Goal: Task Accomplishment & Management: Use online tool/utility

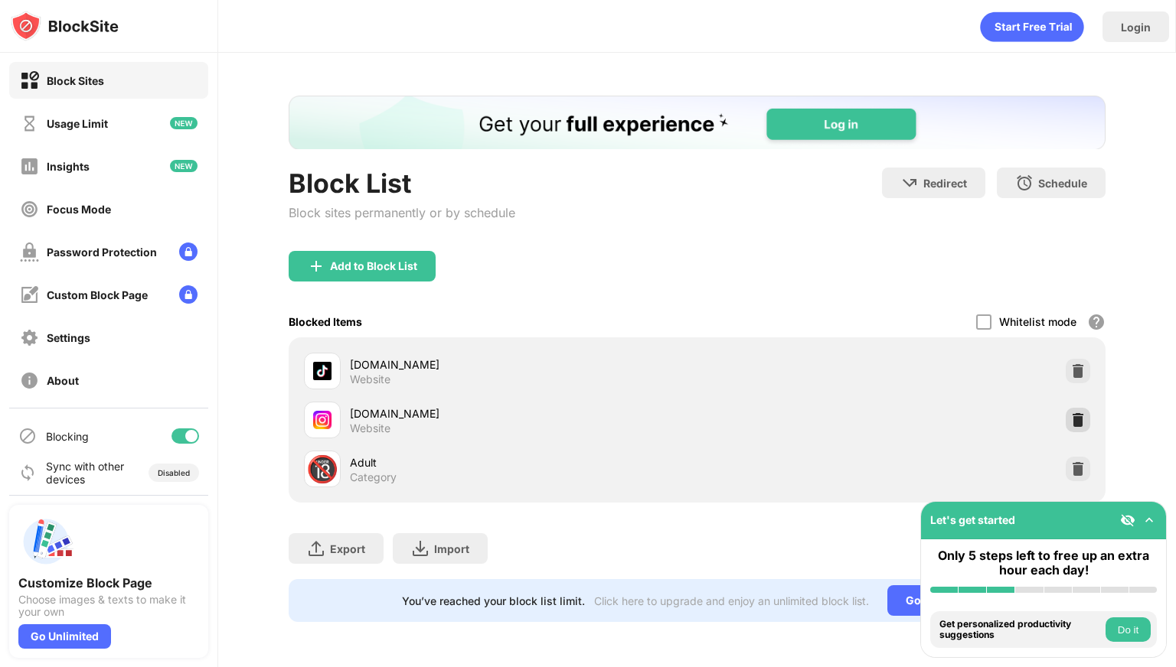
drag, startPoint x: 1076, startPoint y: 417, endPoint x: 1064, endPoint y: 405, distance: 17.3
click at [1076, 417] on img at bounding box center [1077, 420] width 15 height 15
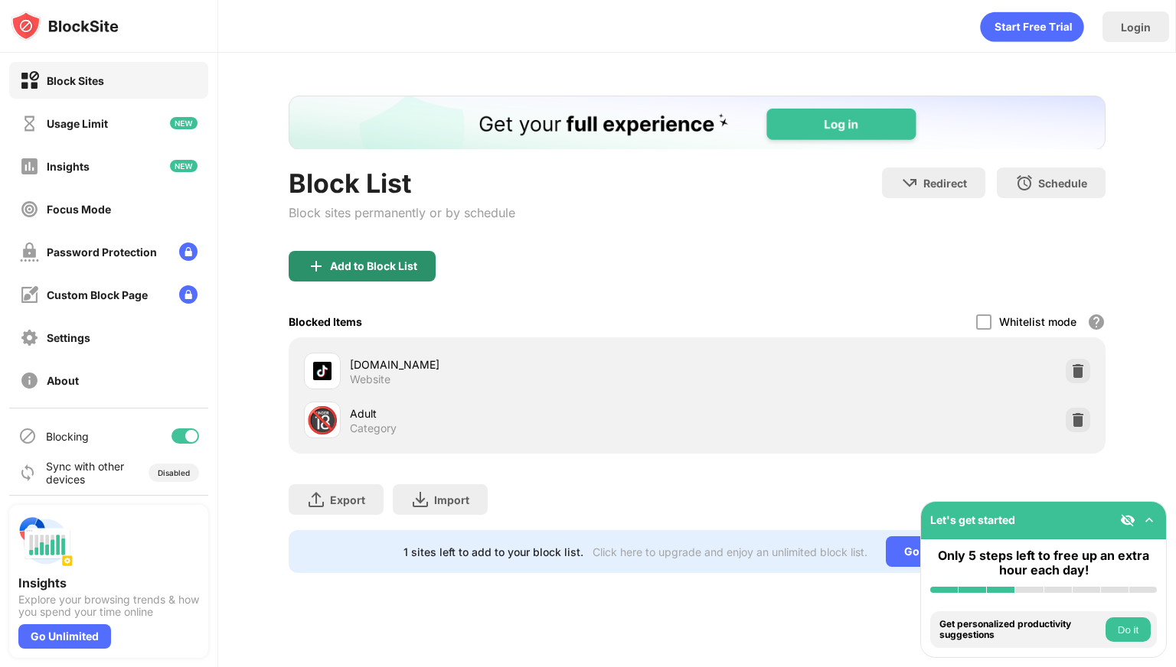
click at [373, 269] on div "Add to Block List" at bounding box center [373, 266] width 87 height 12
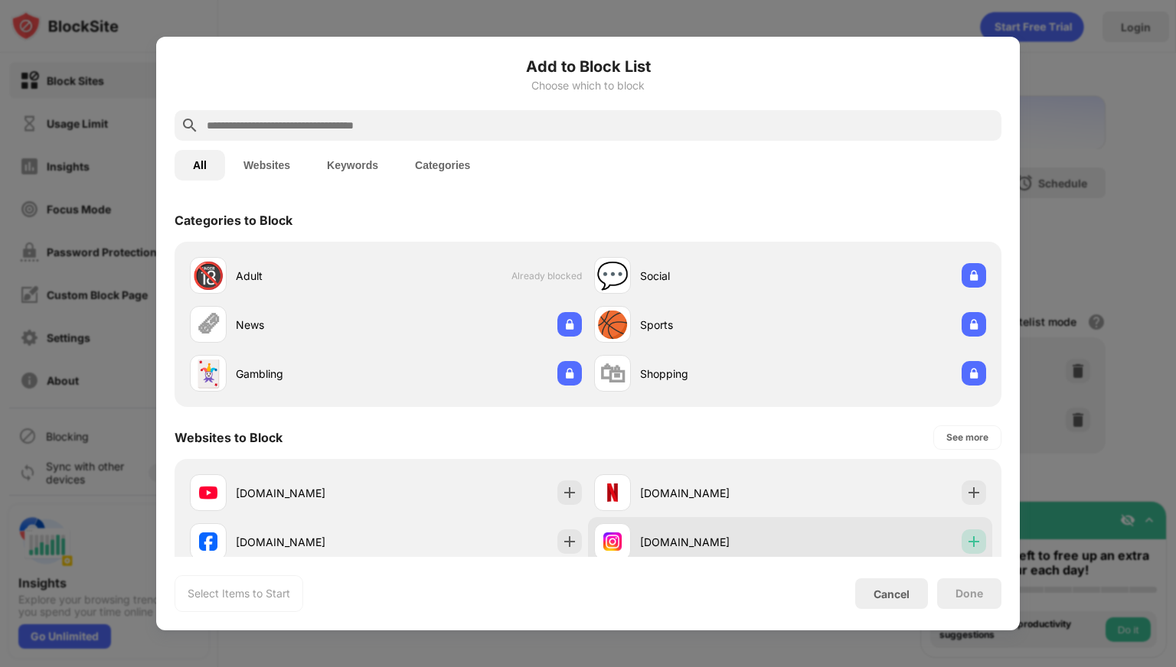
click at [968, 538] on img at bounding box center [973, 541] width 15 height 15
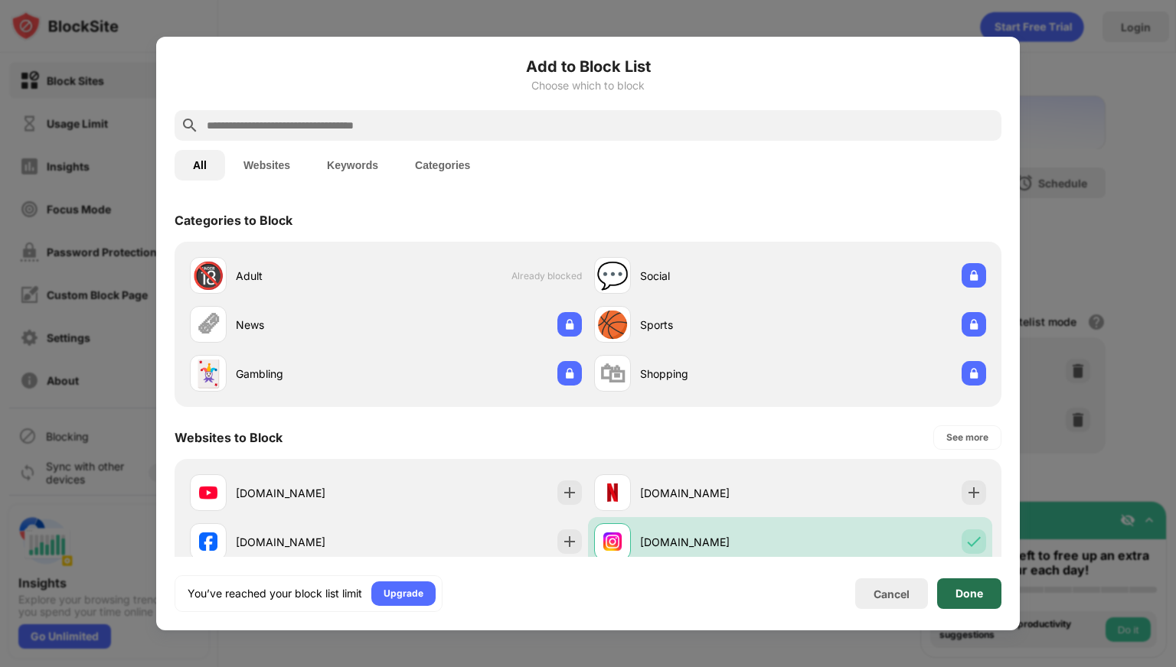
click at [971, 586] on div "Done" at bounding box center [969, 594] width 64 height 31
